Goal: Task Accomplishment & Management: Manage account settings

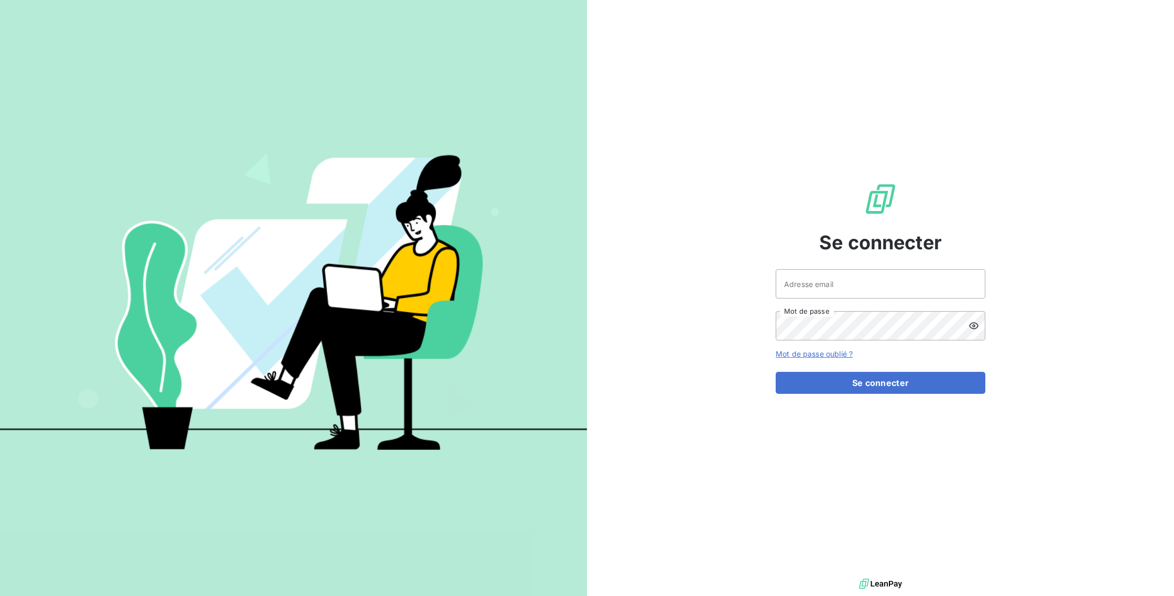
drag, startPoint x: 760, startPoint y: 271, endPoint x: 766, endPoint y: 275, distance: 6.4
click at [760, 273] on div "Se connecter Adresse email Mot de passe Mot de passe oublié ? Se connecter" at bounding box center [880, 288] width 587 height 576
click at [790, 276] on input "Adresse email" at bounding box center [881, 283] width 210 height 29
type input "[EMAIL_ADDRESS][DOMAIN_NAME]"
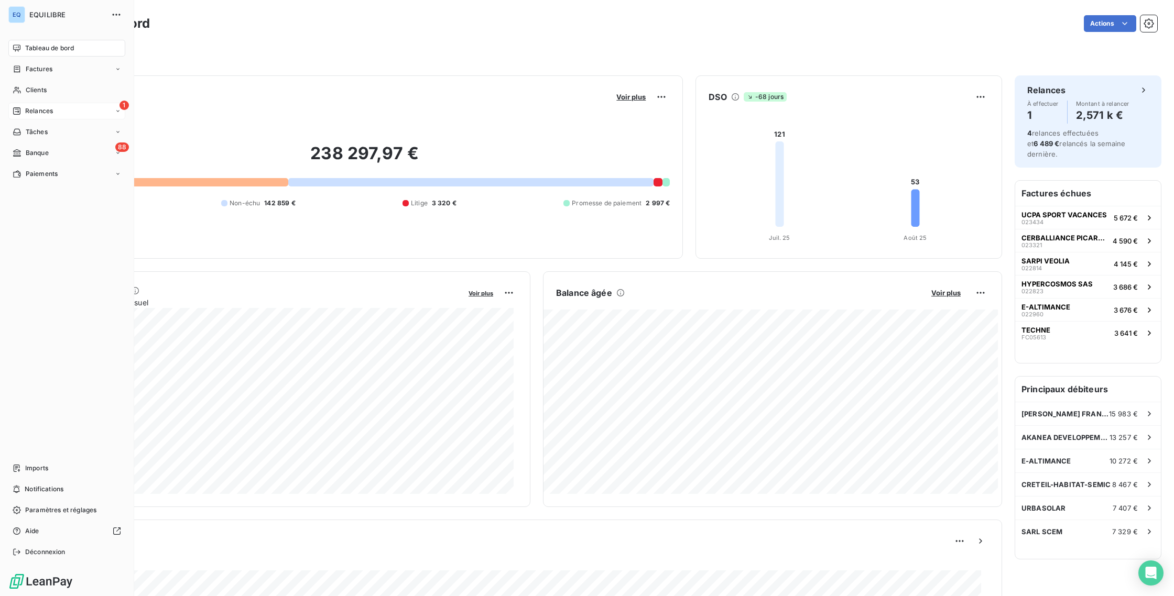
click at [39, 111] on span "Relances" at bounding box center [39, 110] width 28 height 9
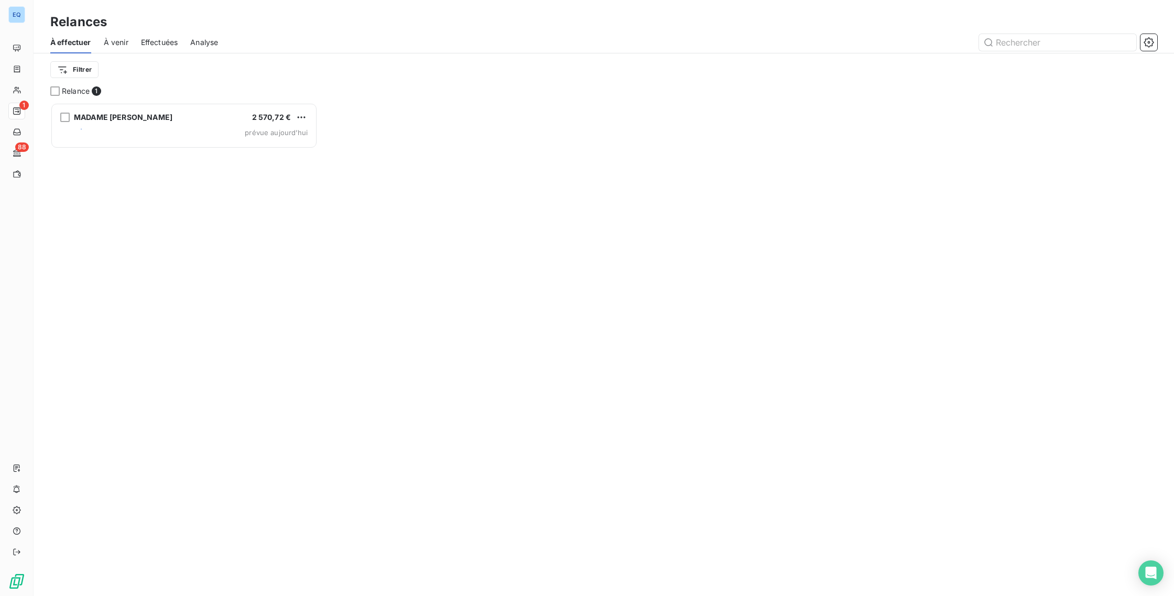
scroll to position [8, 8]
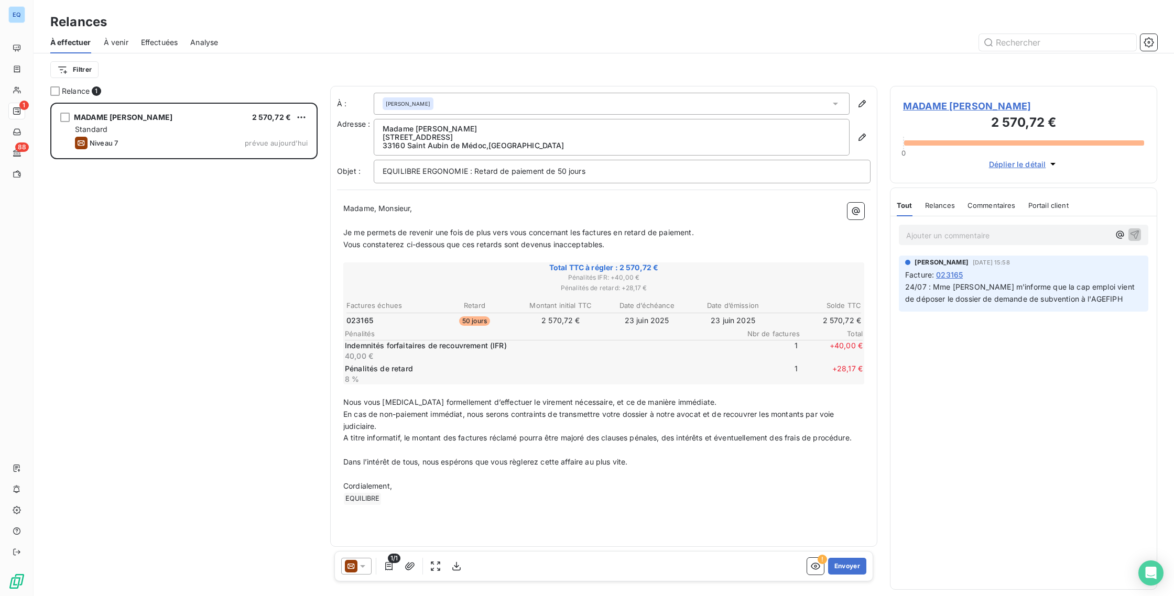
click at [113, 42] on span "À venir" at bounding box center [116, 42] width 25 height 10
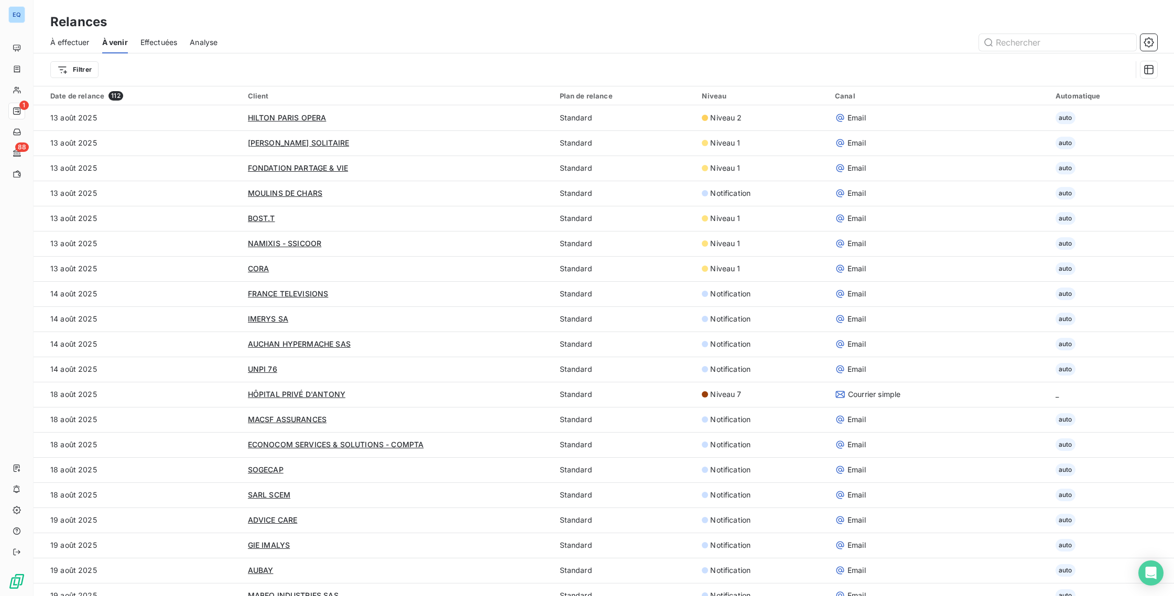
click at [149, 47] on span "Effectuées" at bounding box center [158, 42] width 37 height 10
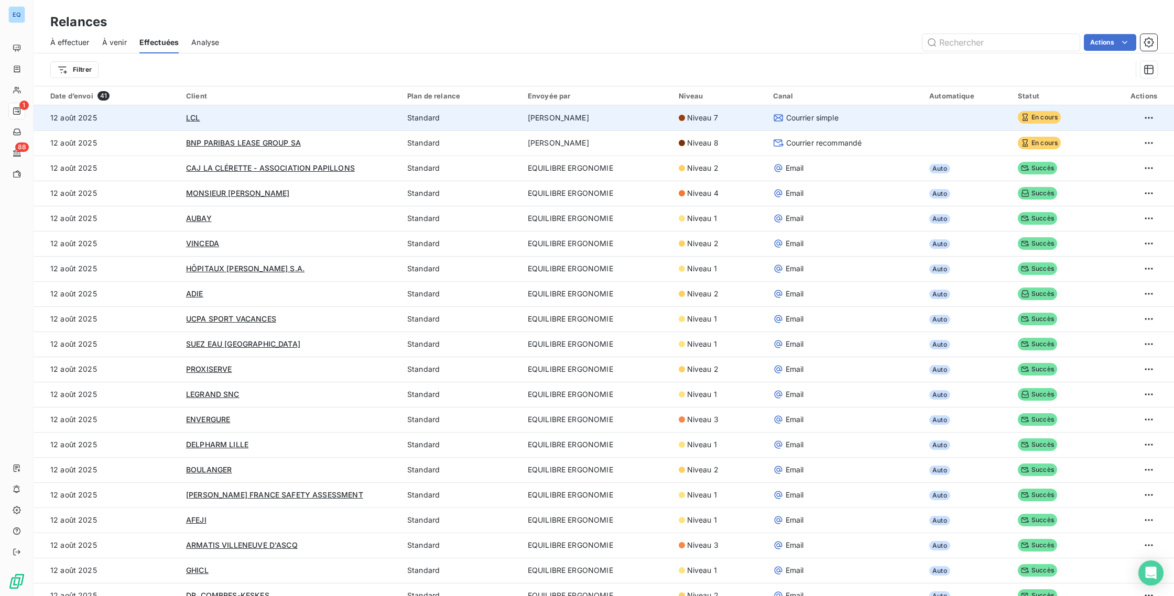
click at [366, 130] on td "LCL" at bounding box center [290, 117] width 221 height 25
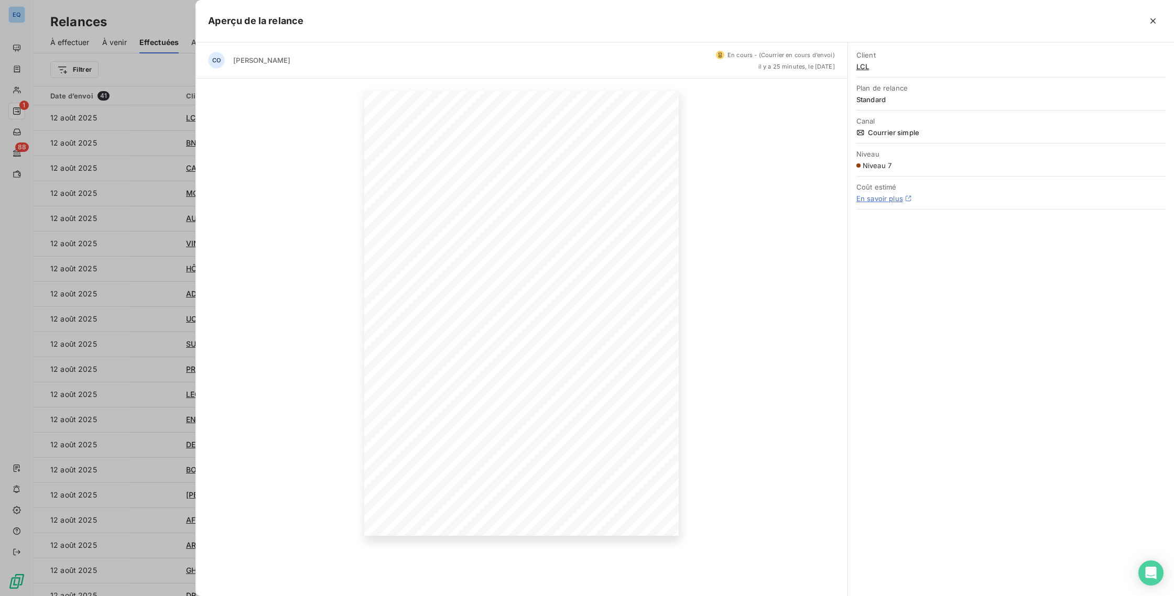
click at [174, 389] on div at bounding box center [587, 298] width 1174 height 596
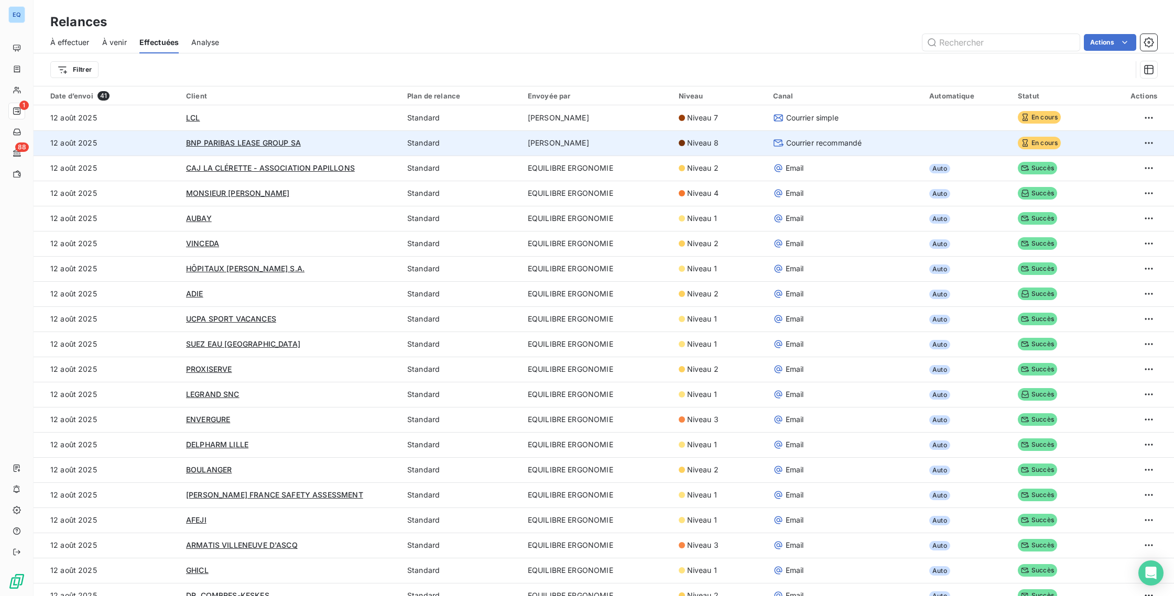
click at [367, 142] on div "BNP PARIBAS LEASE GROUP SA" at bounding box center [290, 143] width 209 height 10
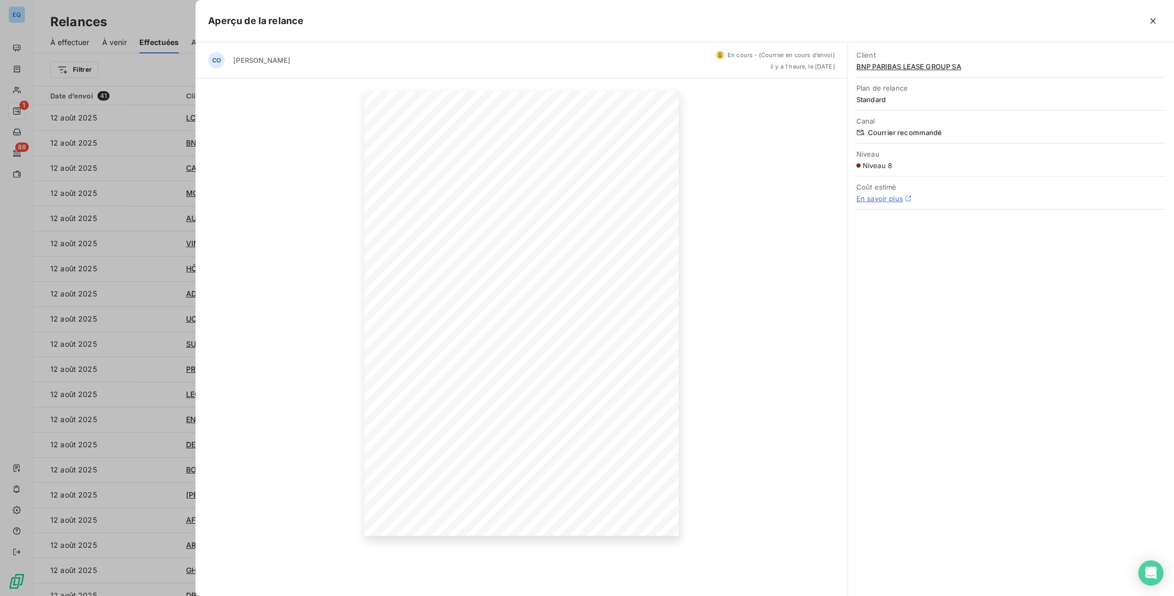
click at [147, 329] on div at bounding box center [587, 298] width 1174 height 596
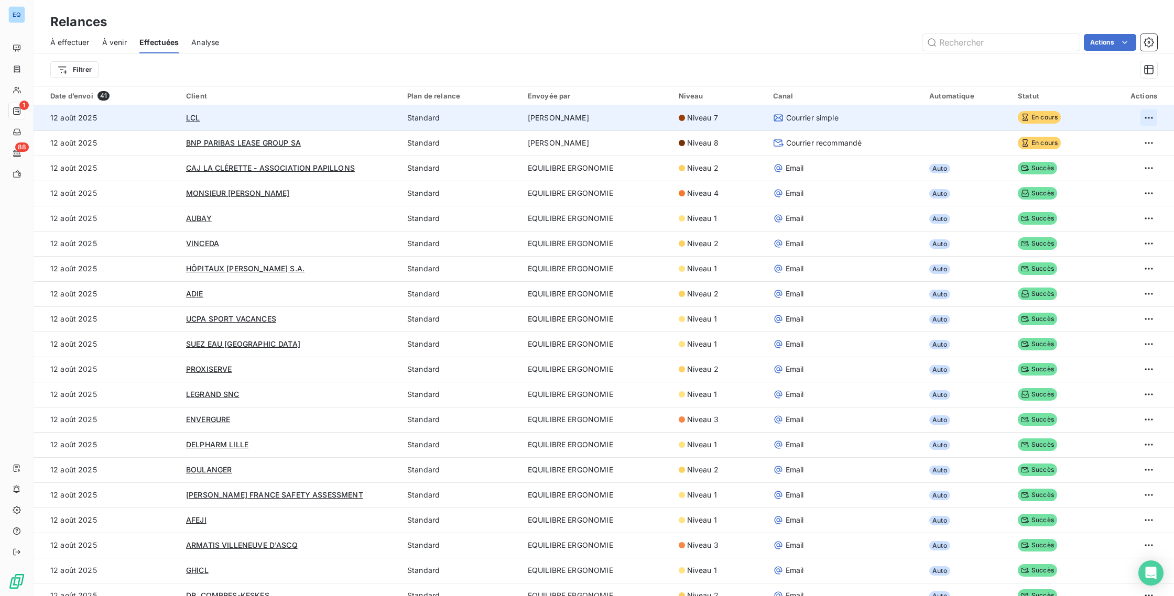
click at [1132, 114] on html "EQ 1 88 Relances À effectuer À venir Effectuées Analyse Actions Filtrer Date d’…" at bounding box center [587, 298] width 1174 height 596
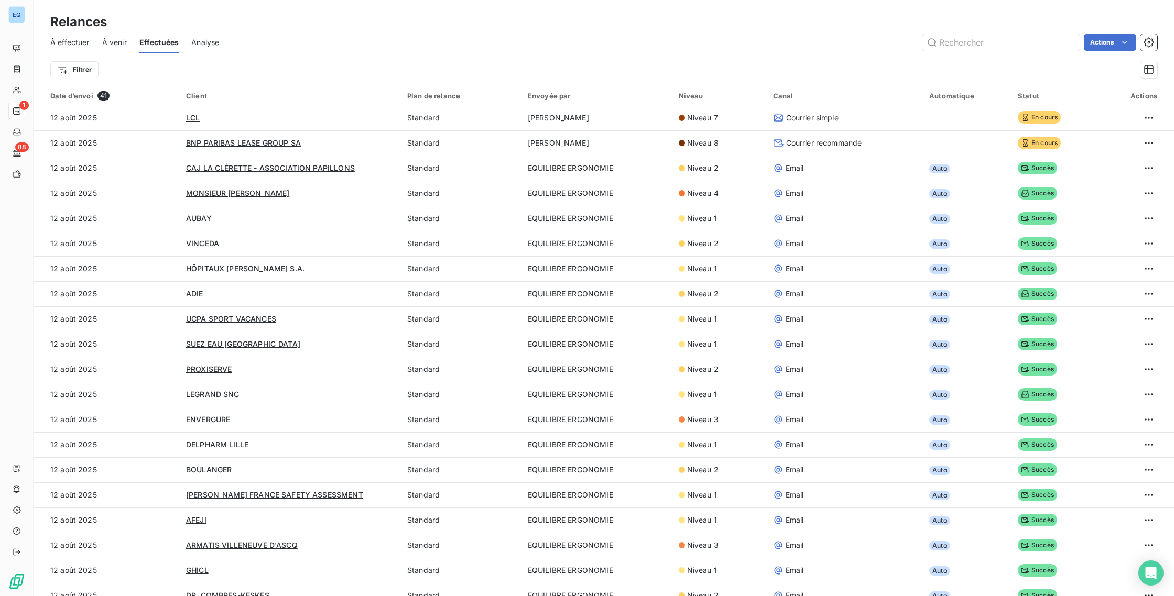
click at [1016, 66] on html "EQ 1 88 Relances À effectuer À venir Effectuées Analyse Actions Filtrer Date d’…" at bounding box center [587, 298] width 1174 height 596
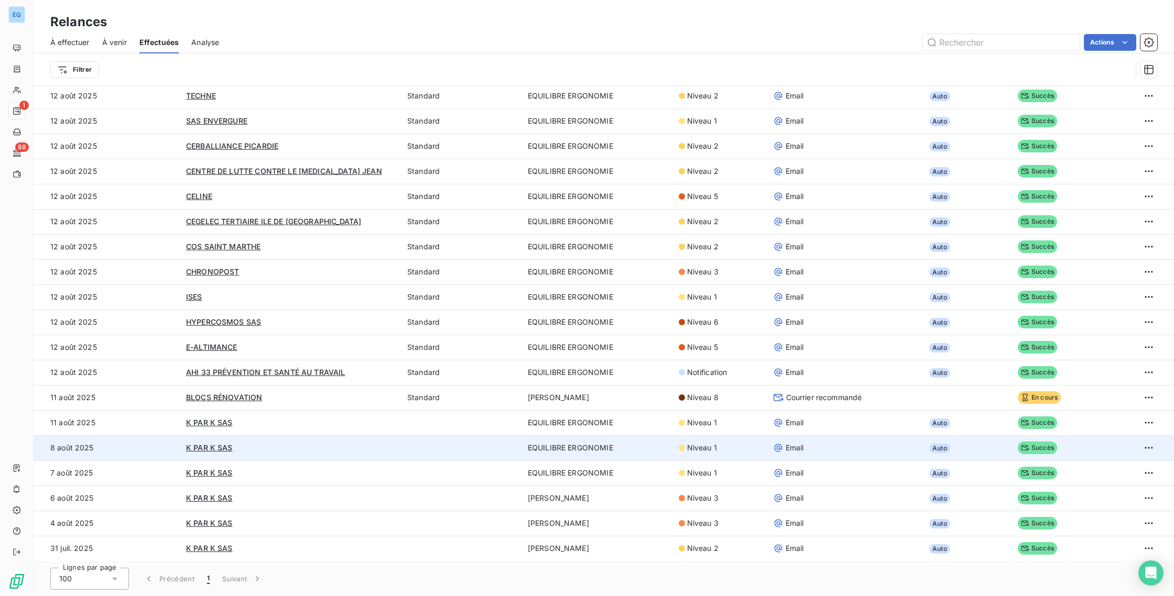
scroll to position [36, 0]
click at [1142, 448] on html "EQ 1 88 Relances À effectuer À venir Effectuées Analyse Actions Filtrer Date d’…" at bounding box center [587, 298] width 1174 height 596
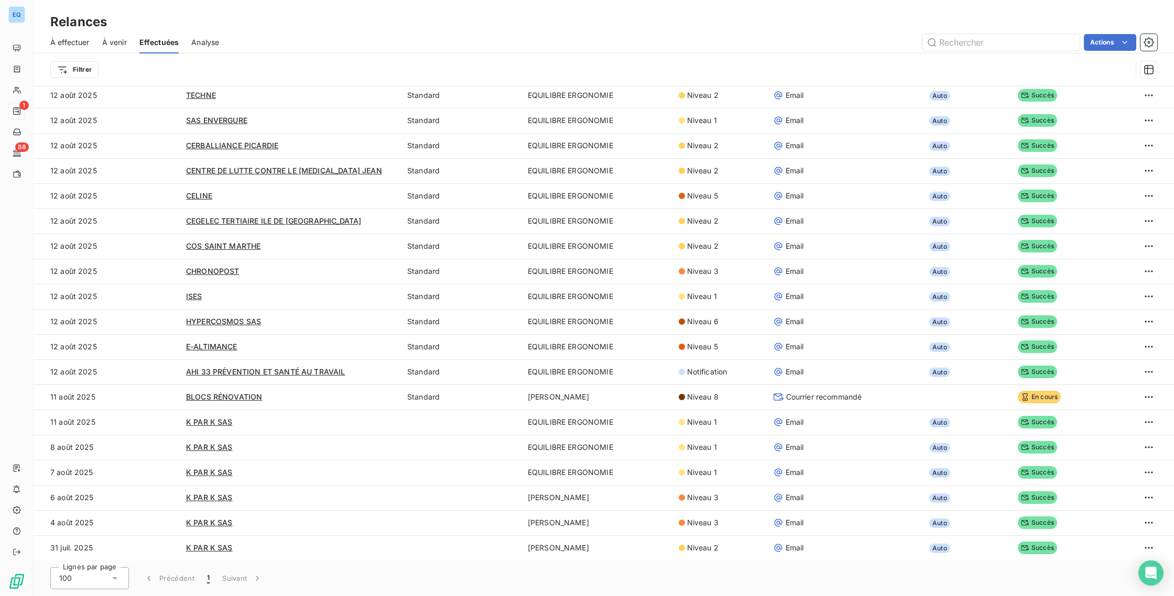
click at [738, 596] on html "EQ 1 88 Relances À effectuer À venir Effectuées Analyse Actions Filtrer Date d’…" at bounding box center [587, 298] width 1174 height 596
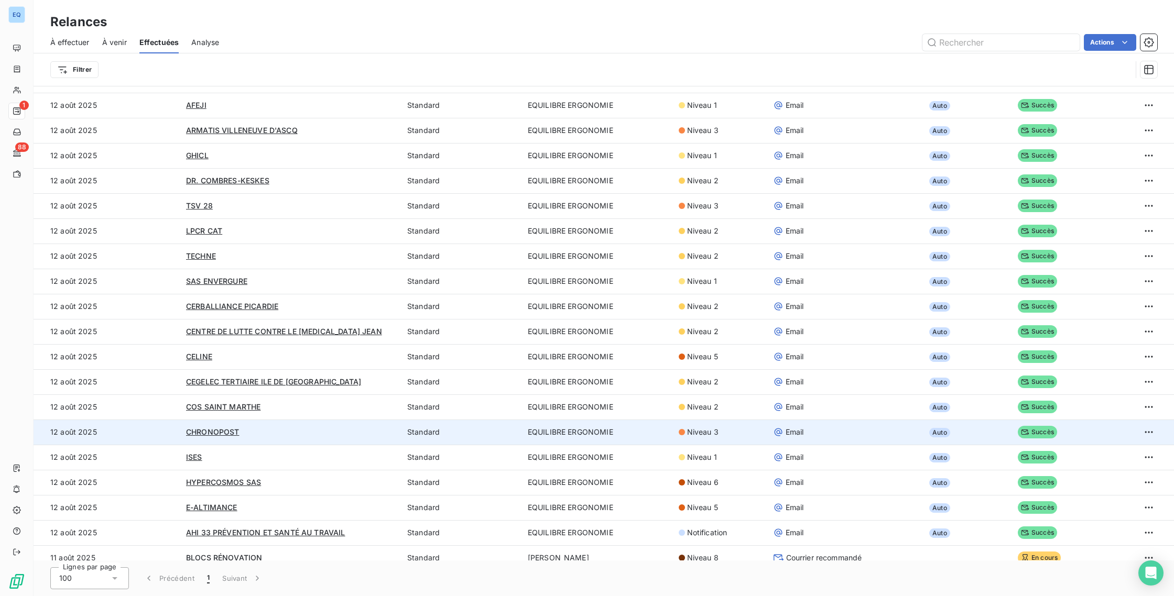
scroll to position [0, 0]
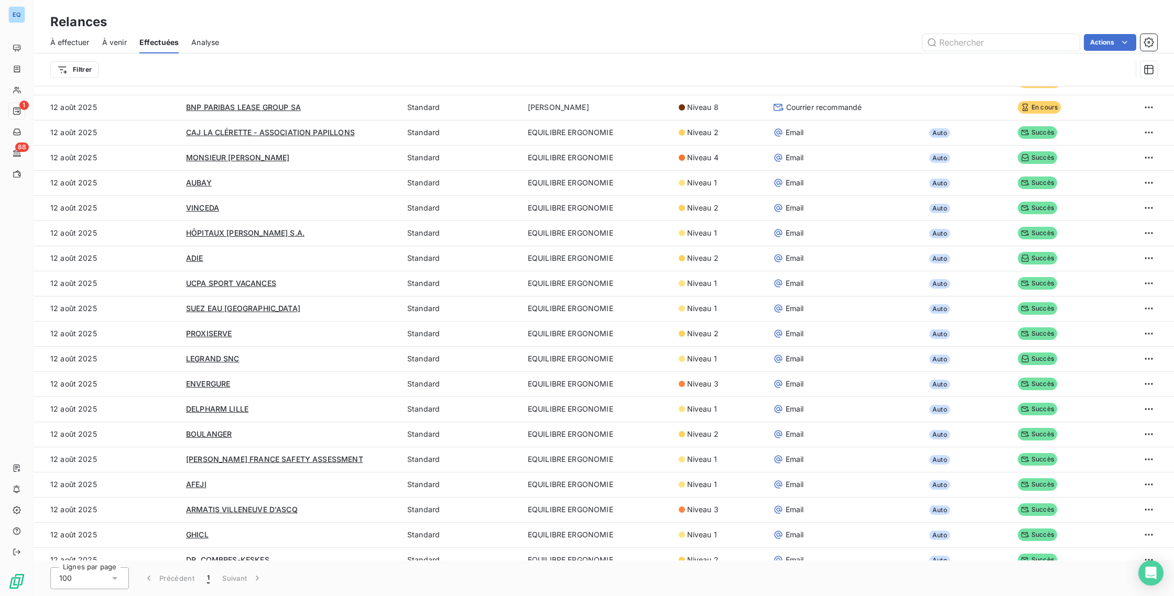
click at [321, 69] on div "Filtrer" at bounding box center [590, 70] width 1081 height 20
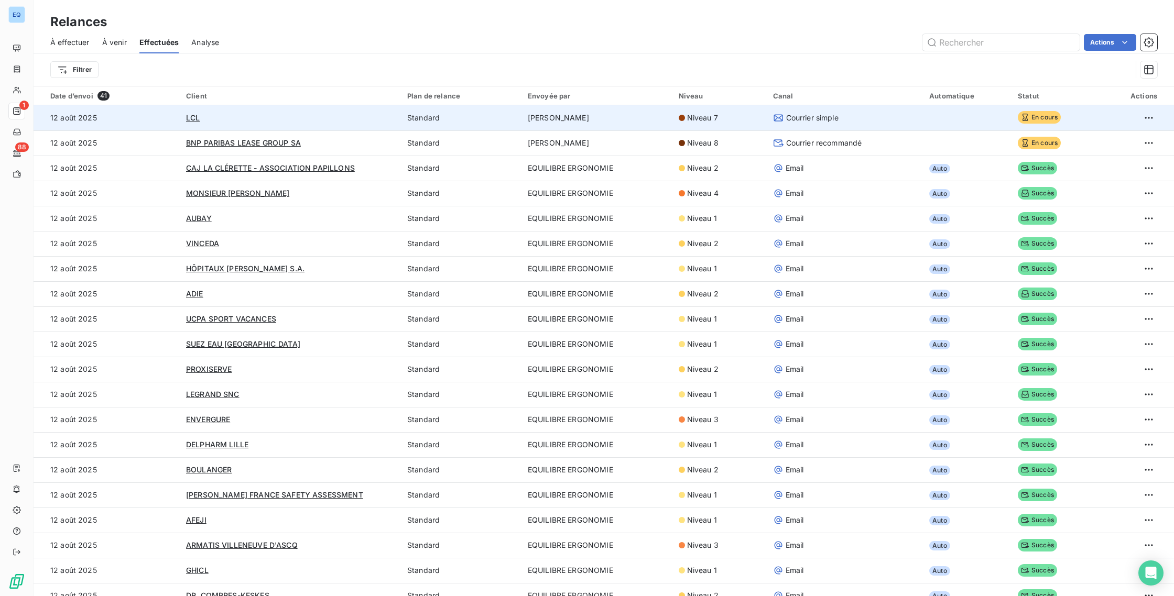
click at [562, 117] on td "corinne halipre" at bounding box center [596, 117] width 151 height 25
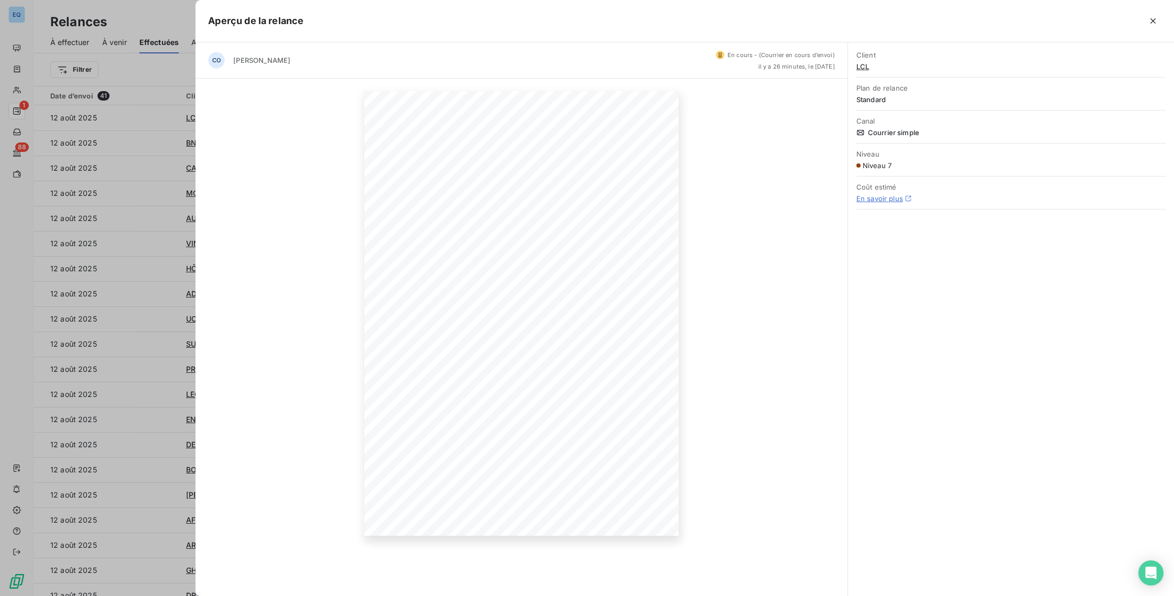
click at [173, 411] on div at bounding box center [587, 298] width 1174 height 596
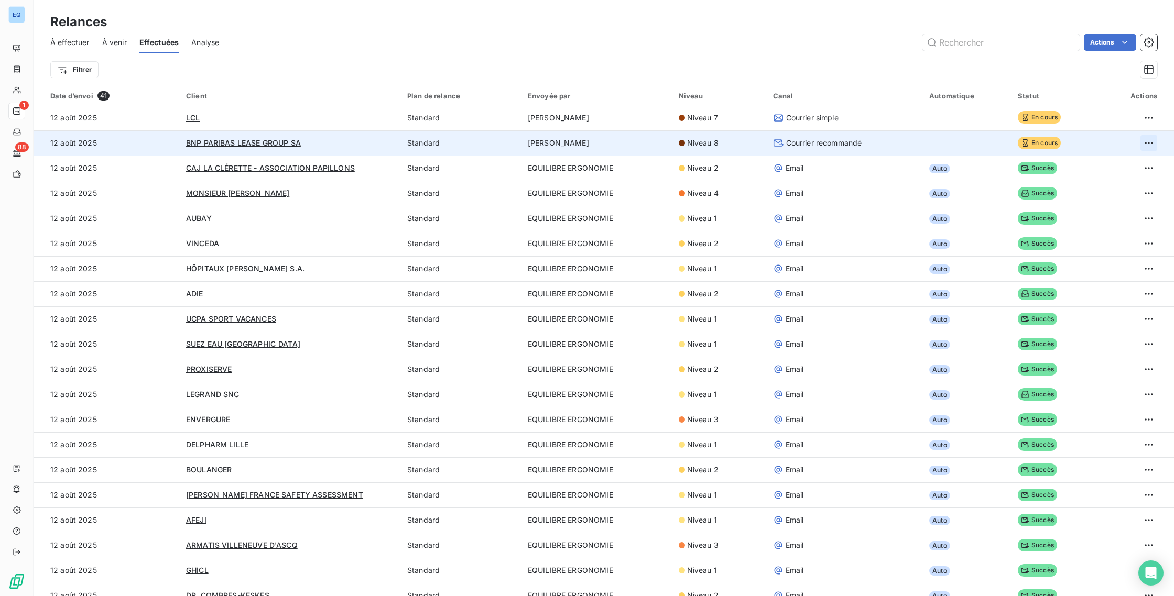
click at [1134, 146] on html "EQ 1 88 Relances À effectuer À venir Effectuées Analyse Actions Filtrer Date d’…" at bounding box center [587, 298] width 1174 height 596
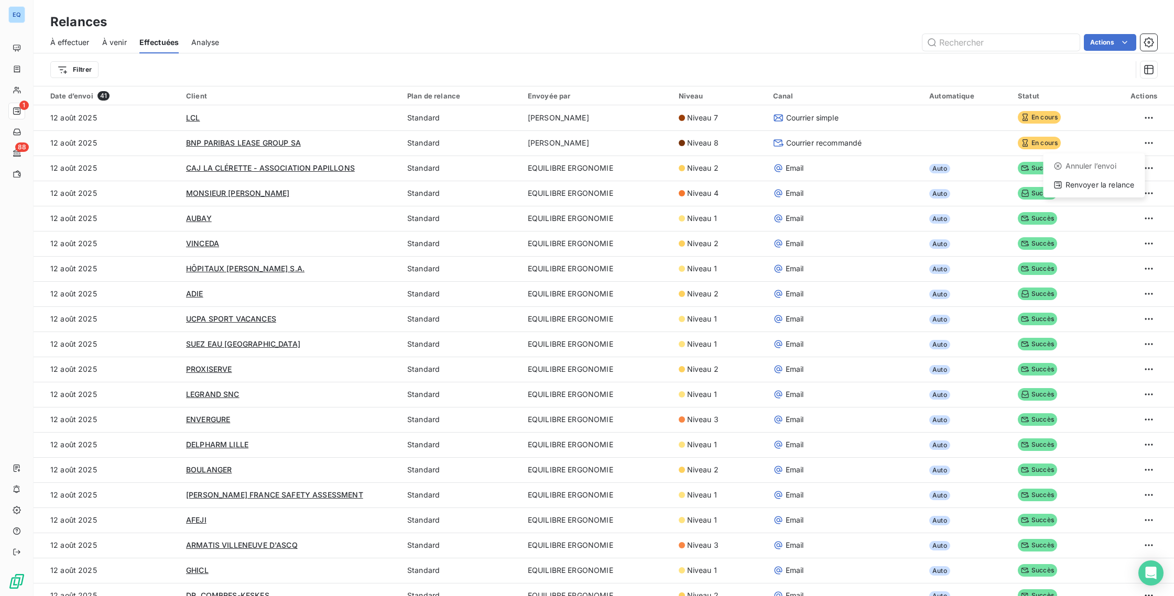
click at [1019, 58] on html "EQ 1 88 Relances À effectuer À venir Effectuées Analyse Actions Filtrer Date d’…" at bounding box center [587, 298] width 1174 height 596
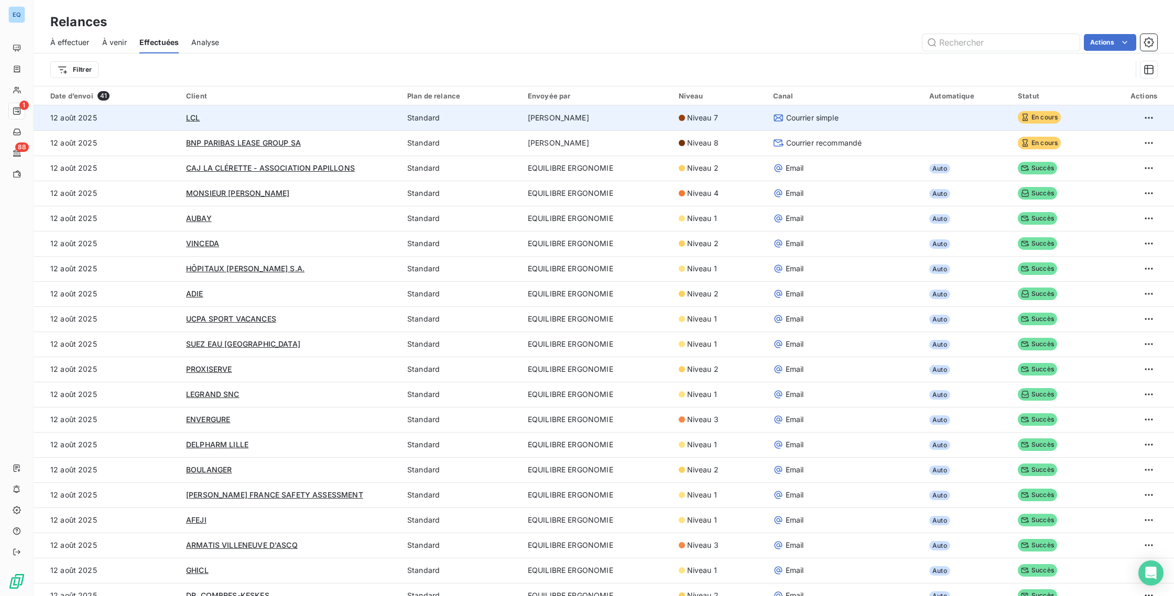
click at [136, 129] on td "12 août 2025" at bounding box center [107, 117] width 146 height 25
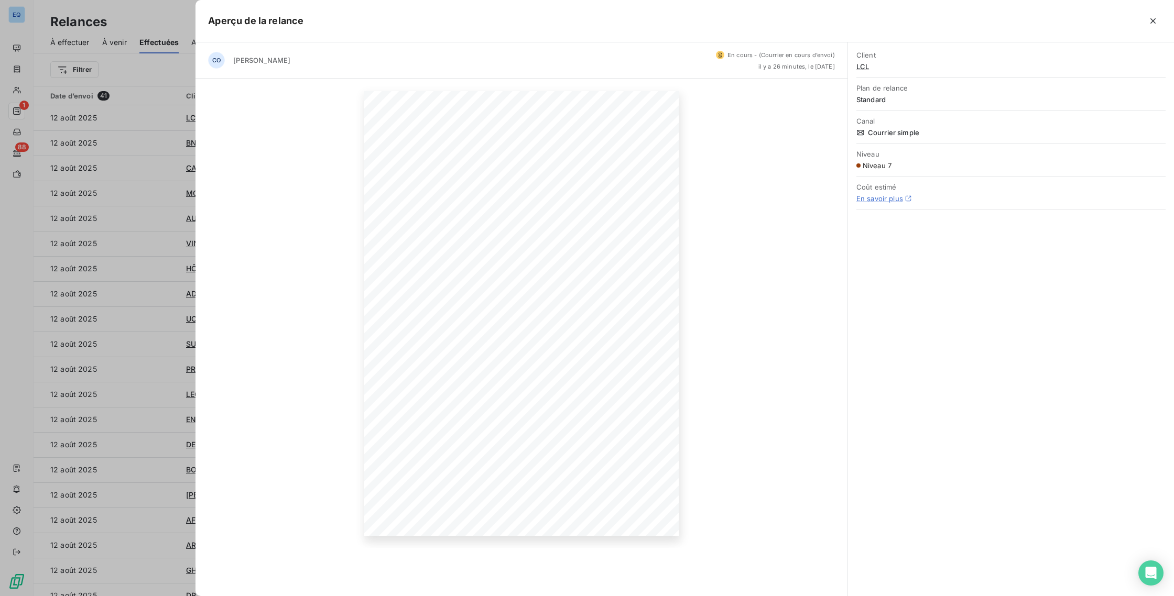
click at [267, 68] on div "CO corinne halipre En cours - (Courrier en cours d’envoi) il y a 26 minutes, le…" at bounding box center [520, 60] width 651 height 36
click at [211, 17] on h5 "Aperçu de la relance" at bounding box center [255, 21] width 95 height 15
click at [142, 75] on div at bounding box center [587, 298] width 1174 height 596
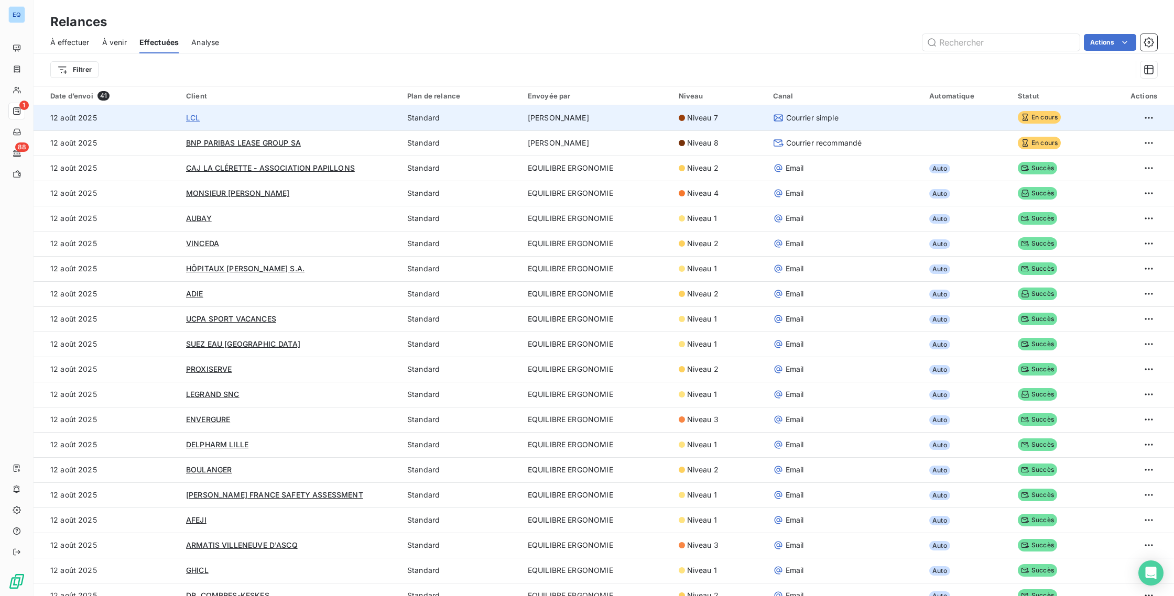
click at [192, 119] on span "LCL" at bounding box center [193, 117] width 14 height 9
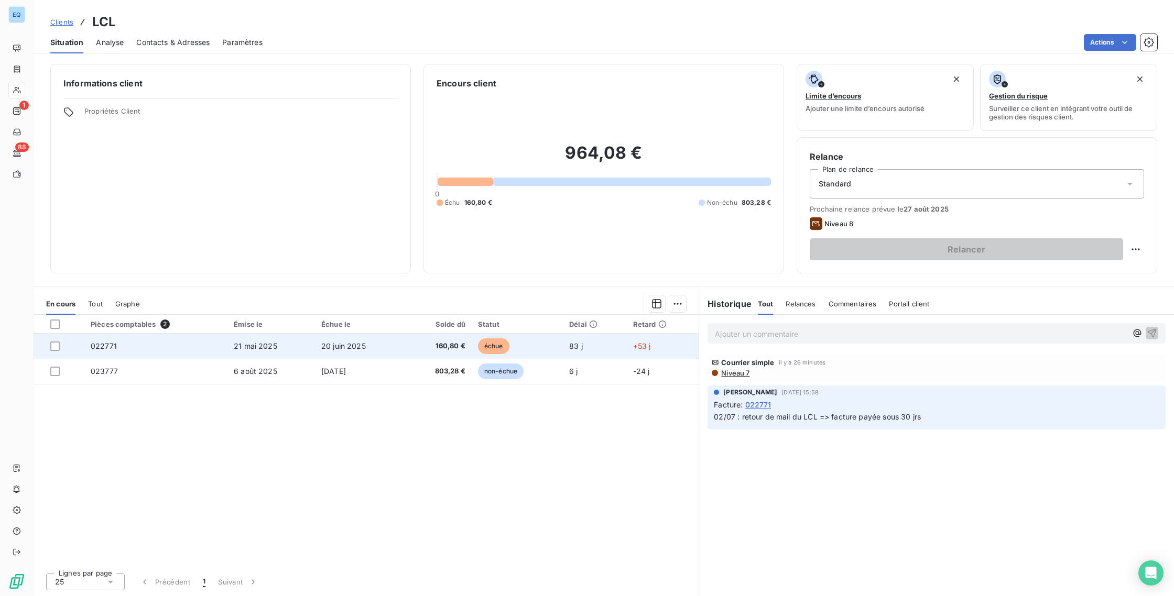
click at [358, 354] on td "20 juin 2025" at bounding box center [359, 346] width 89 height 25
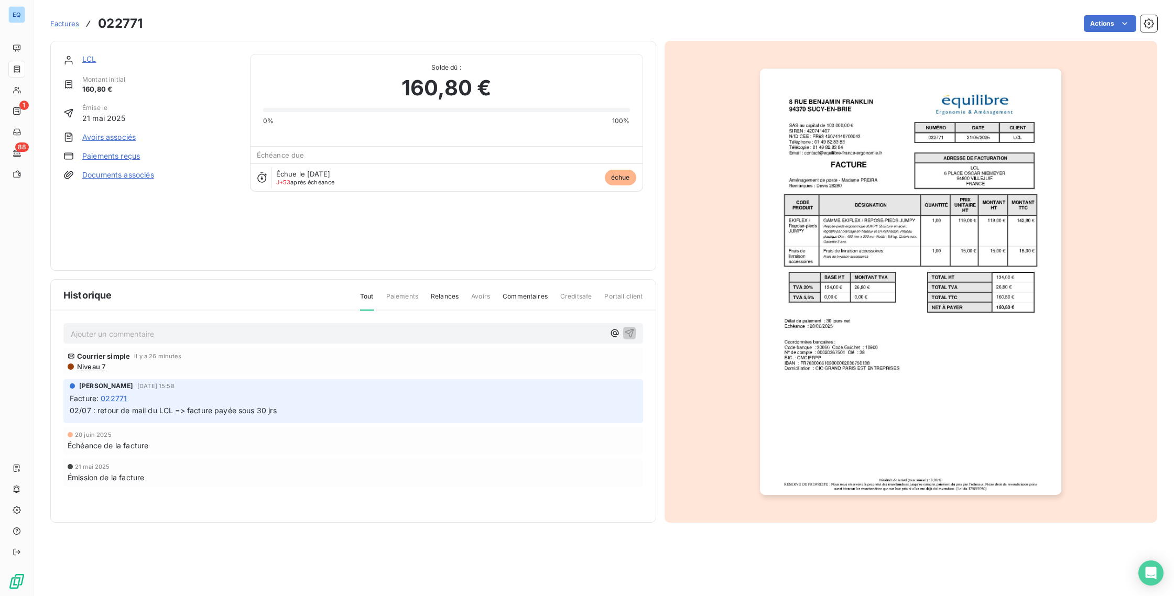
click at [136, 245] on div "LCL Montant initial 160,80 € Émise le 21 mai 2025 Avoirs associés Paiements reç…" at bounding box center [150, 156] width 174 height 204
